Goal: Task Accomplishment & Management: Use online tool/utility

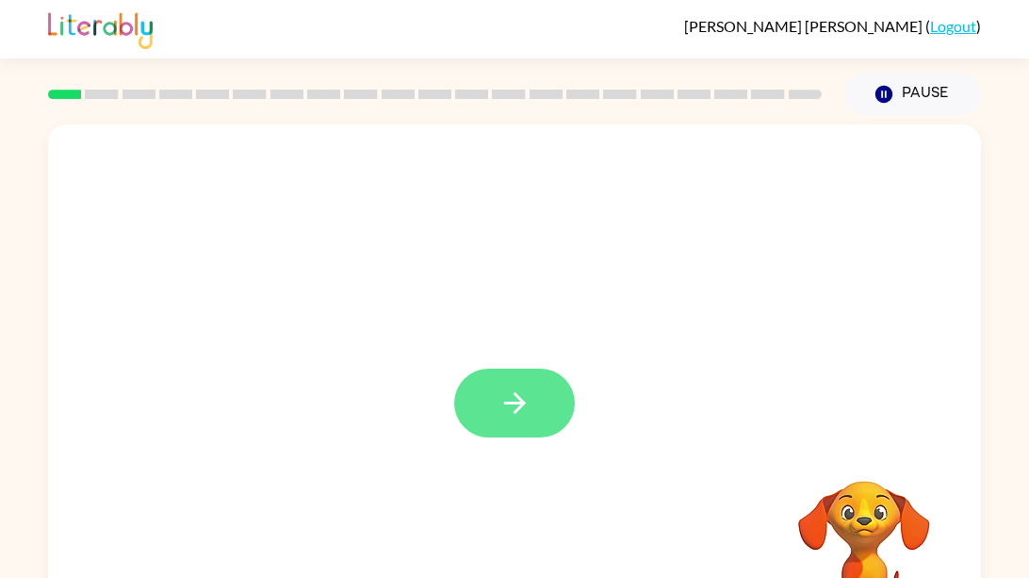
click at [535, 383] on button "button" at bounding box center [514, 403] width 121 height 69
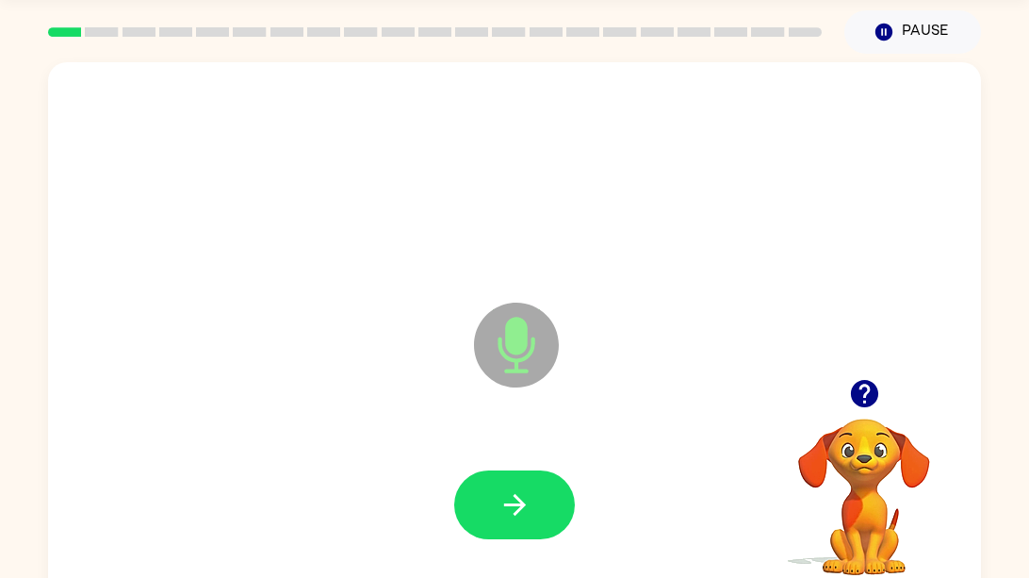
scroll to position [69, 0]
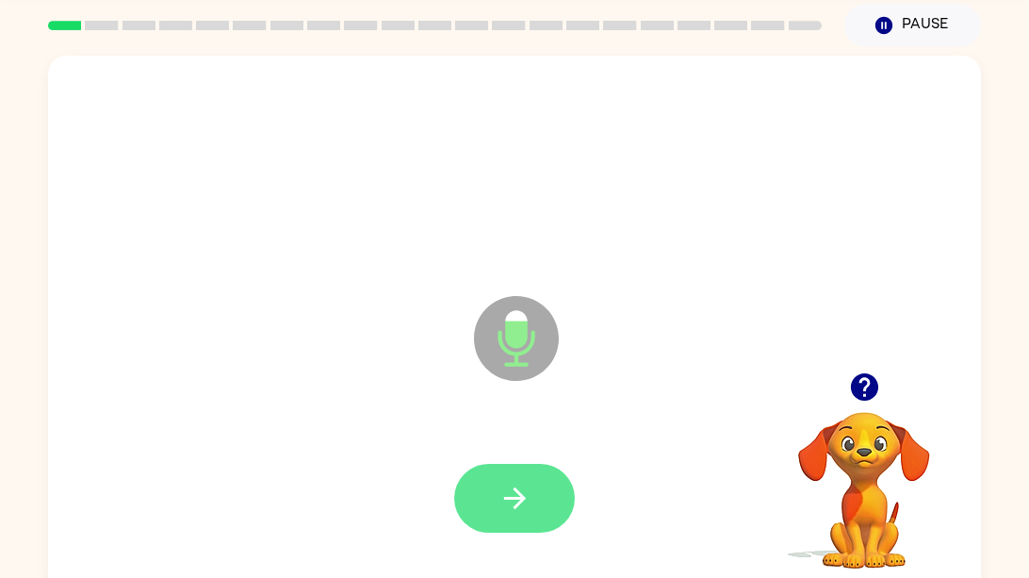
click at [488, 488] on button "button" at bounding box center [514, 498] width 121 height 69
click at [518, 491] on icon "button" at bounding box center [515, 498] width 33 height 33
click at [525, 491] on icon "button" at bounding box center [515, 498] width 33 height 33
click at [572, 500] on button "button" at bounding box center [514, 498] width 121 height 69
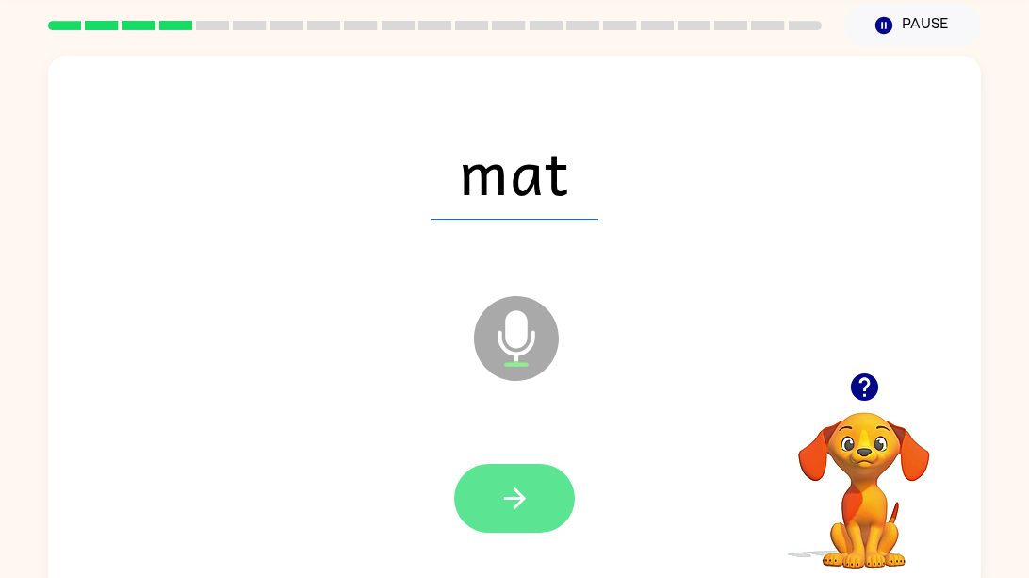
click at [517, 485] on icon "button" at bounding box center [515, 498] width 33 height 33
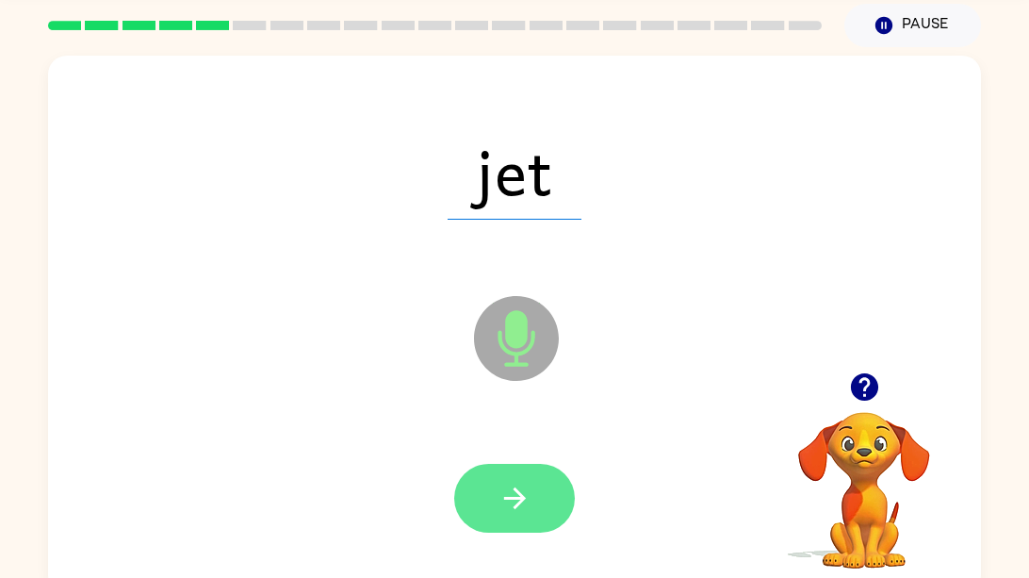
click at [500, 503] on icon "button" at bounding box center [515, 498] width 33 height 33
click at [496, 499] on button "button" at bounding box center [514, 498] width 121 height 69
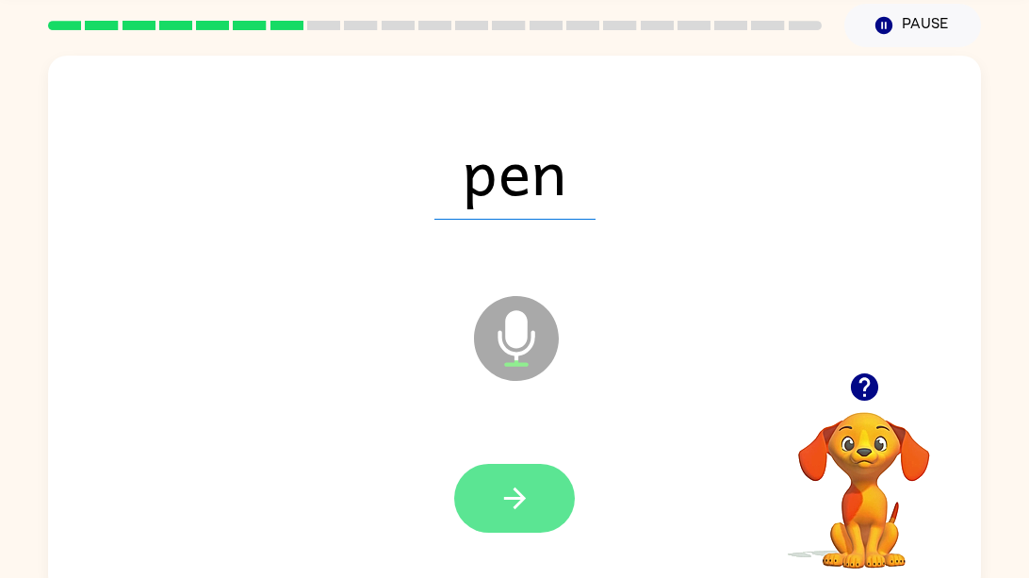
click at [529, 508] on icon "button" at bounding box center [515, 498] width 33 height 33
click at [532, 480] on button "button" at bounding box center [514, 498] width 121 height 69
click at [505, 485] on icon "button" at bounding box center [515, 498] width 33 height 33
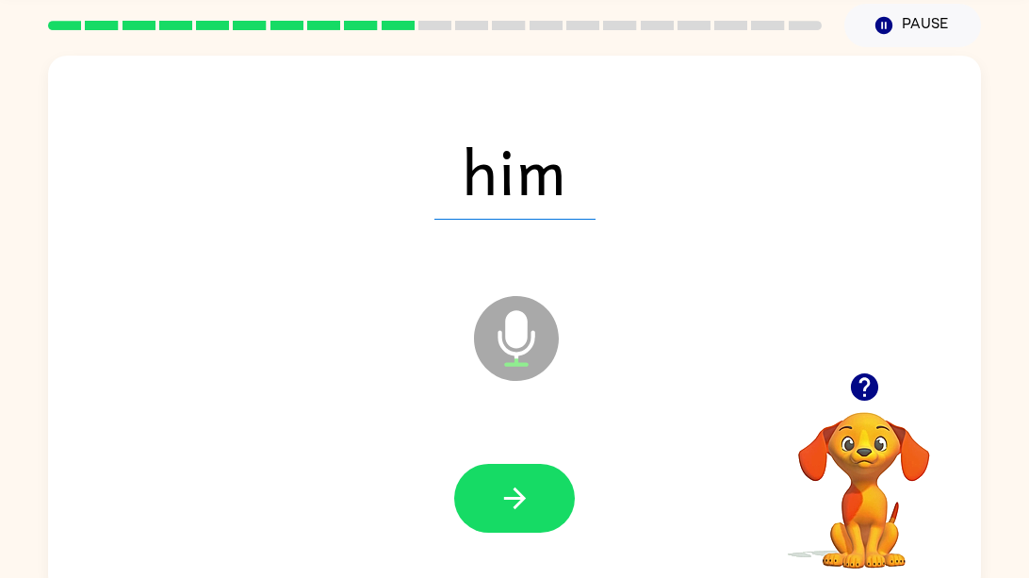
click at [559, 466] on div at bounding box center [514, 498] width 121 height 69
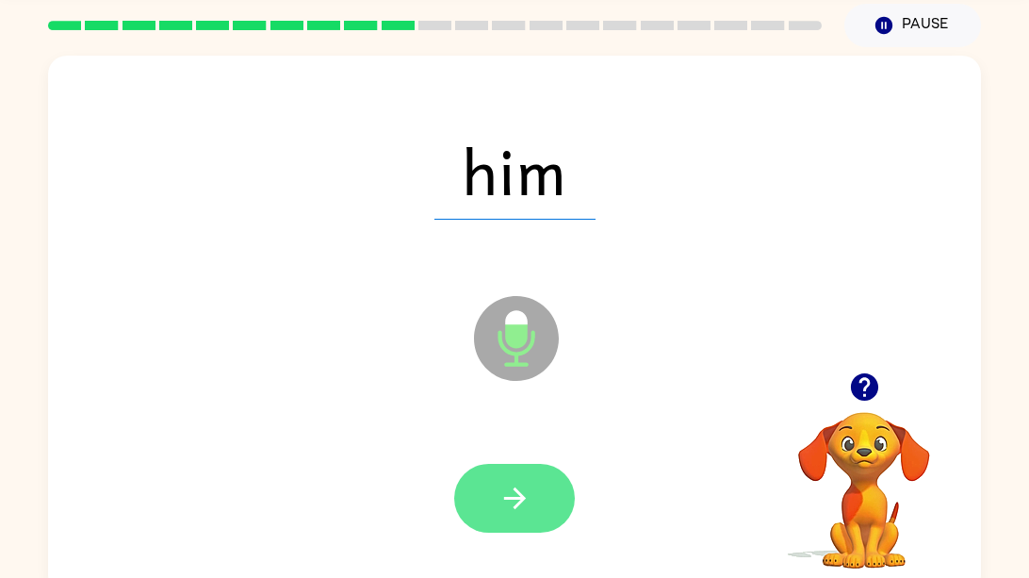
click at [521, 480] on button "button" at bounding box center [514, 498] width 121 height 69
click at [540, 513] on button "button" at bounding box center [514, 498] width 121 height 69
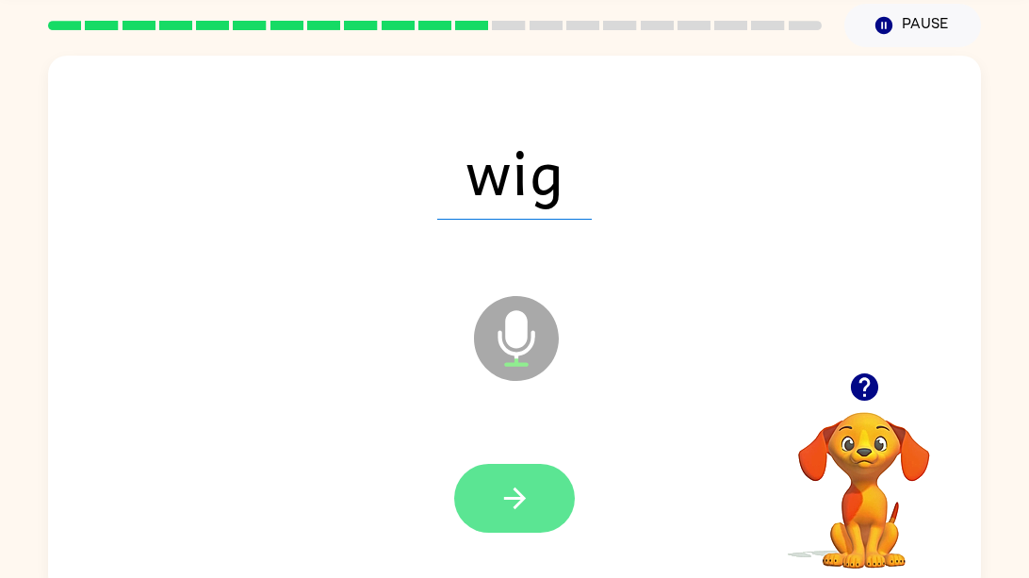
click at [485, 492] on button "button" at bounding box center [514, 498] width 121 height 69
click at [516, 503] on icon "button" at bounding box center [514, 498] width 22 height 22
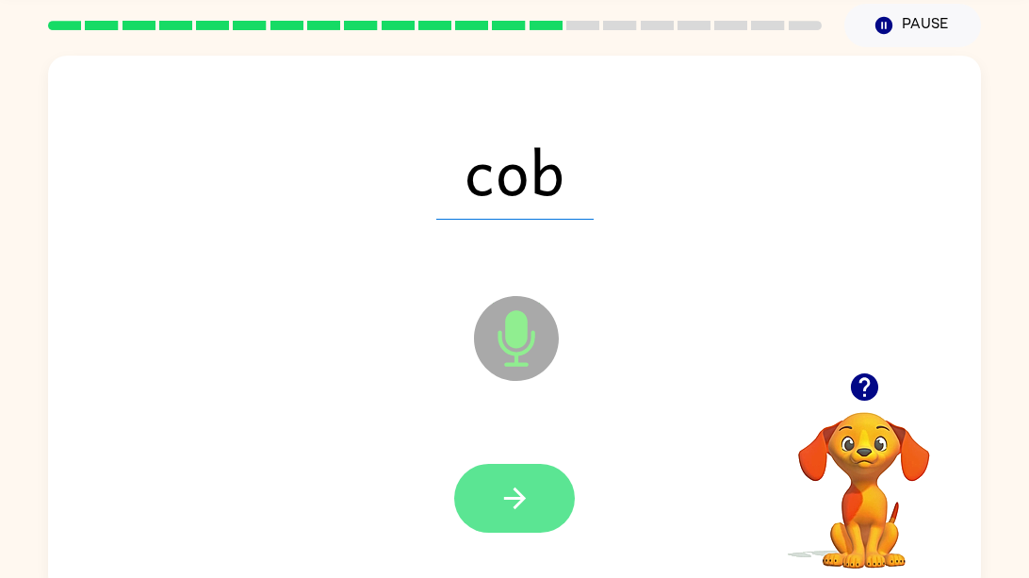
click at [510, 490] on icon "button" at bounding box center [515, 498] width 33 height 33
click at [525, 497] on icon "button" at bounding box center [515, 498] width 33 height 33
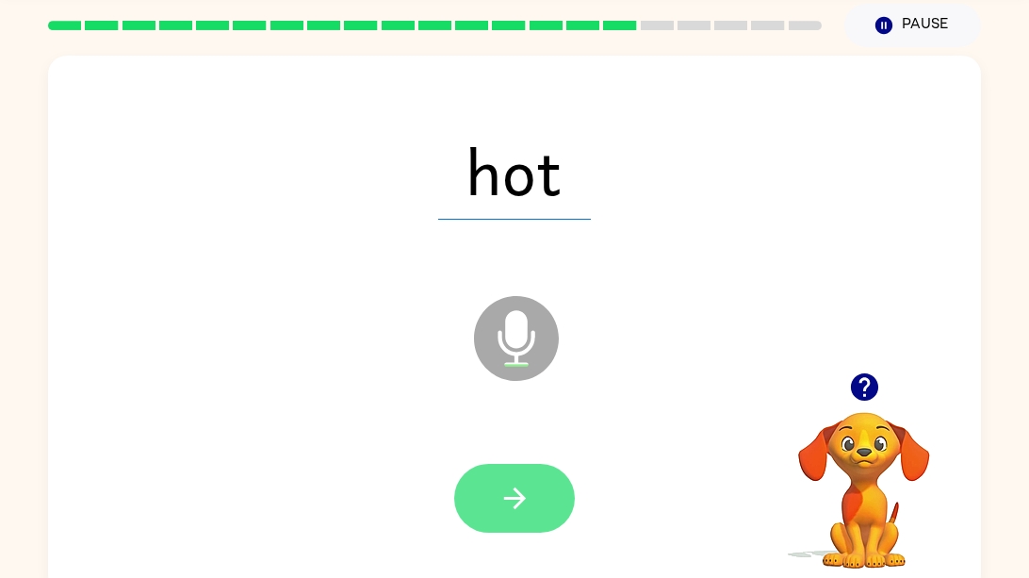
click at [533, 485] on button "button" at bounding box center [514, 498] width 121 height 69
click at [521, 500] on icon "button" at bounding box center [514, 498] width 22 height 22
click at [542, 485] on button "button" at bounding box center [514, 498] width 121 height 69
click at [539, 486] on button "button" at bounding box center [514, 498] width 121 height 69
click at [502, 501] on icon "button" at bounding box center [515, 498] width 33 height 33
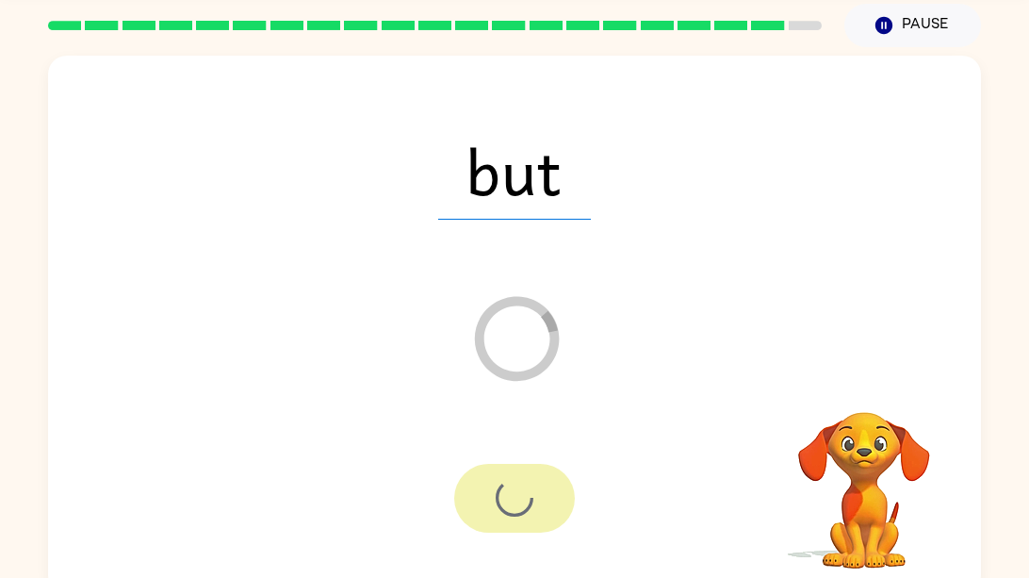
scroll to position [51, 0]
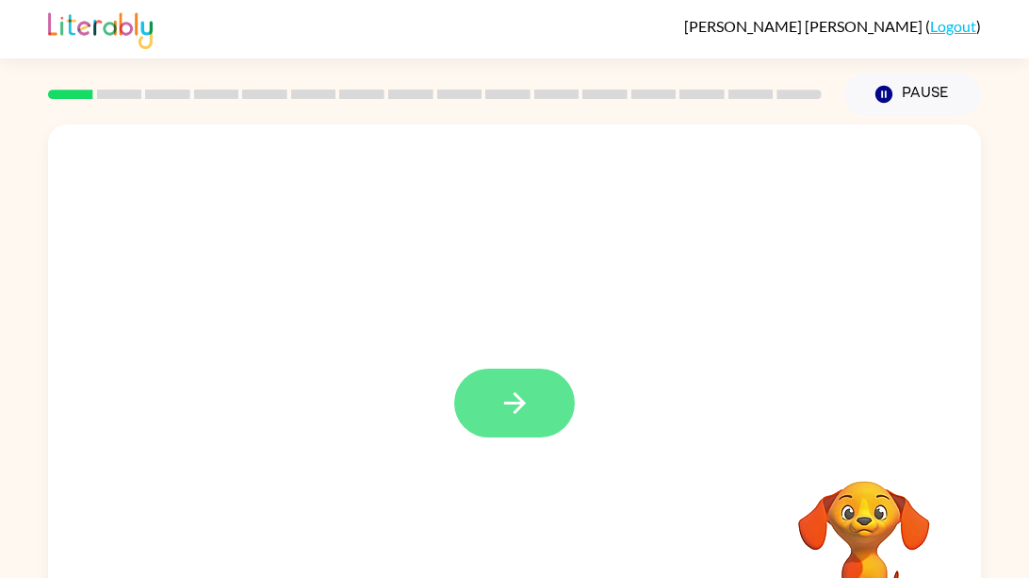
click at [509, 385] on button "button" at bounding box center [514, 403] width 121 height 69
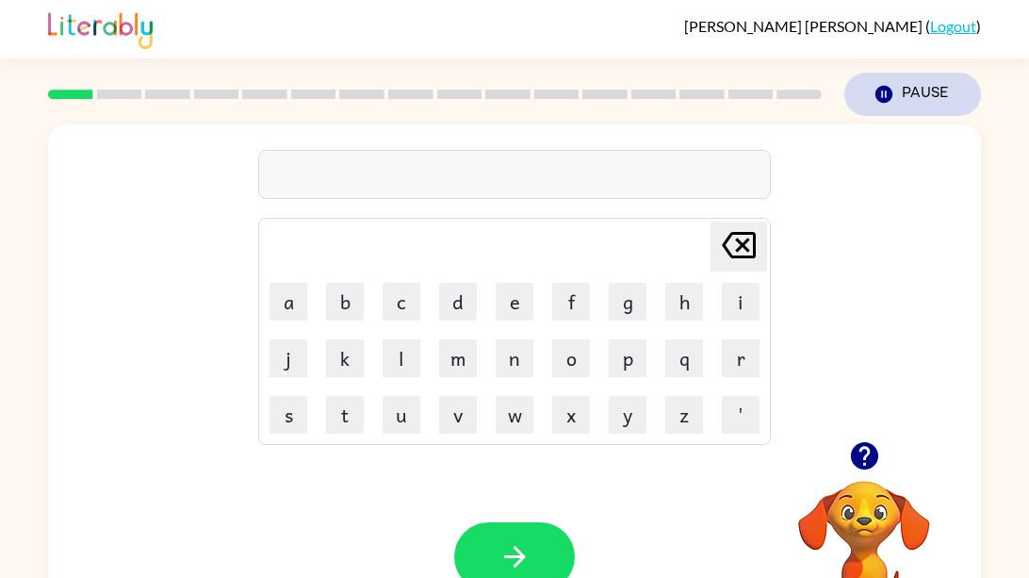
click at [929, 105] on button "Pause Pause" at bounding box center [913, 94] width 137 height 43
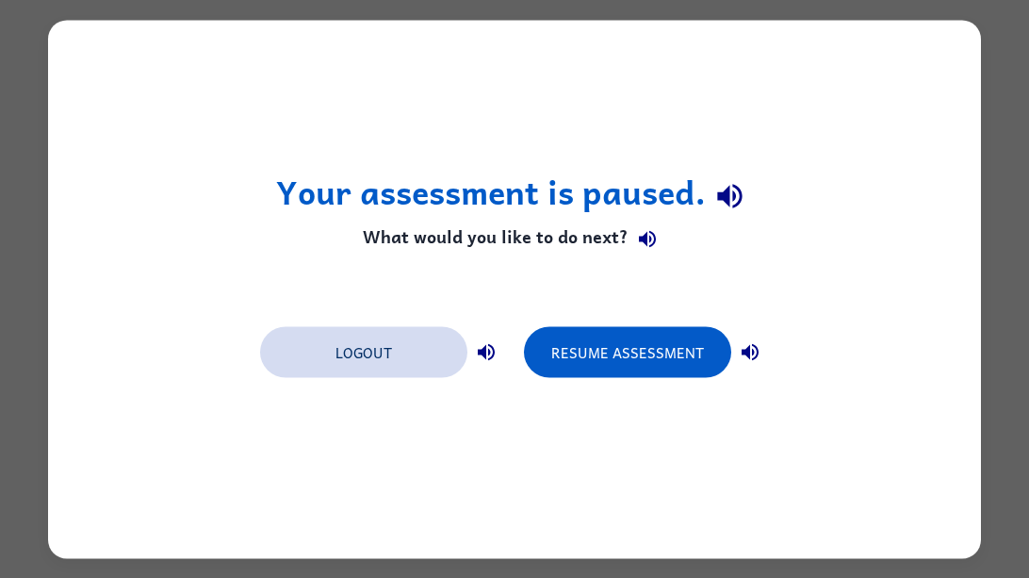
click at [369, 351] on button "Logout" at bounding box center [363, 351] width 207 height 51
